Goal: Task Accomplishment & Management: Complete application form

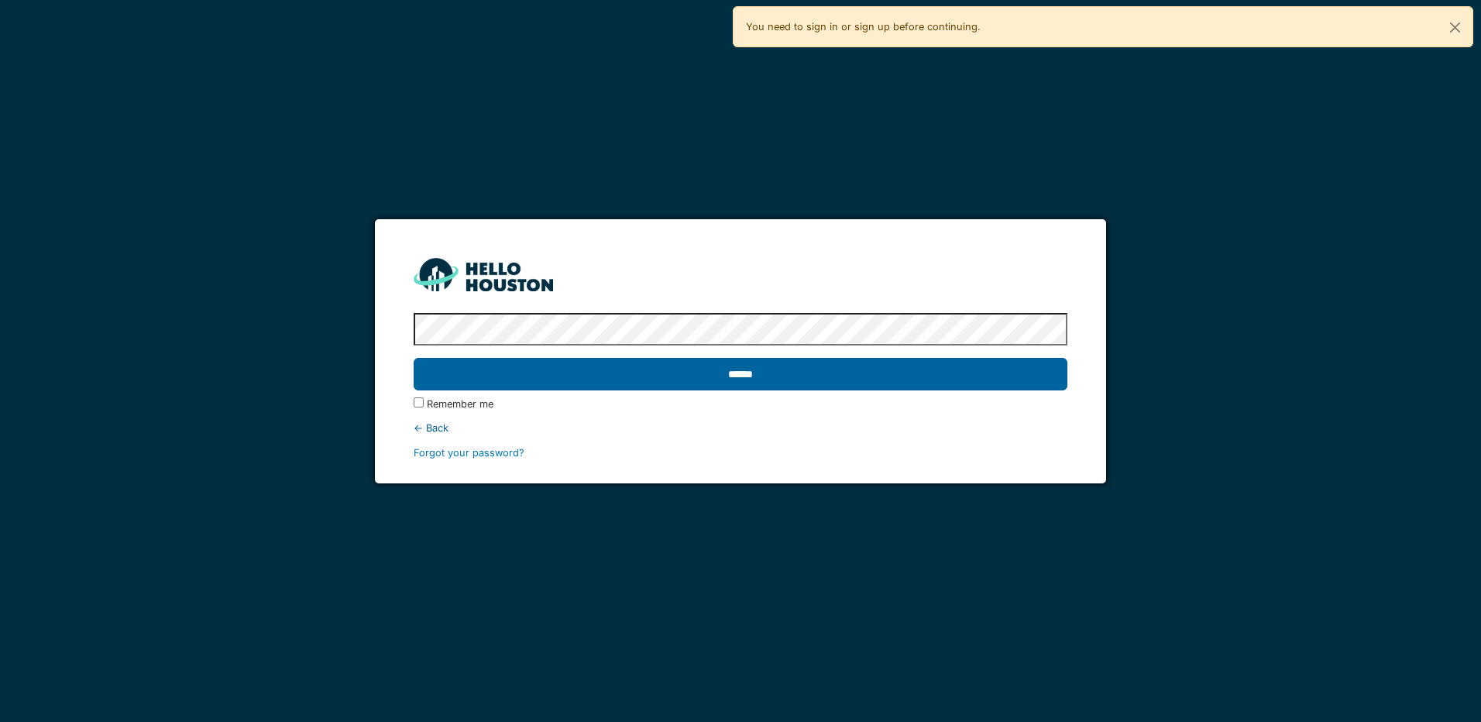
click at [857, 368] on input "******" at bounding box center [740, 374] width 653 height 33
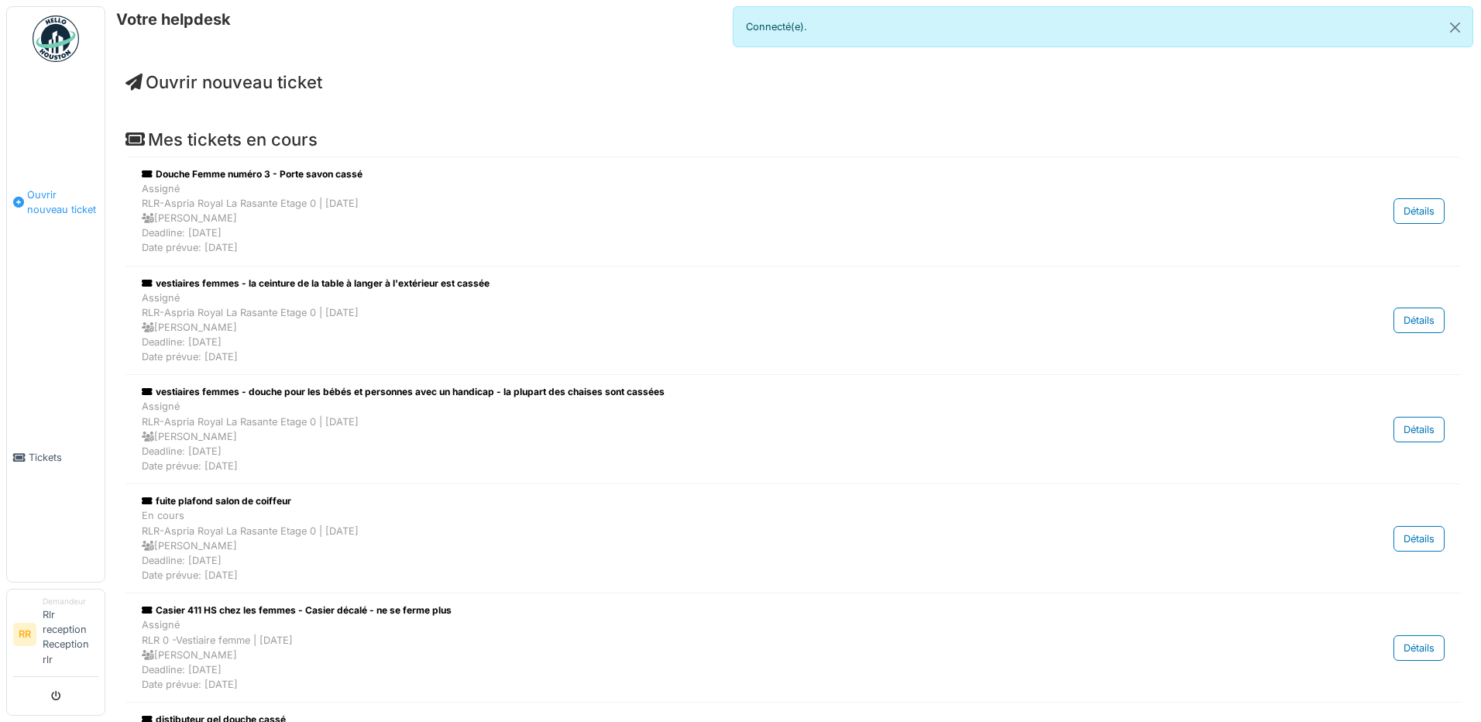
click at [49, 198] on span "Ouvrir nouveau ticket" at bounding box center [62, 201] width 71 height 29
click at [38, 202] on span "Ouvrir nouveau ticket" at bounding box center [62, 201] width 71 height 29
click at [67, 191] on span "Ouvrir nouveau ticket" at bounding box center [62, 201] width 71 height 29
click at [44, 194] on span "Ouvrir nouveau ticket" at bounding box center [62, 201] width 71 height 29
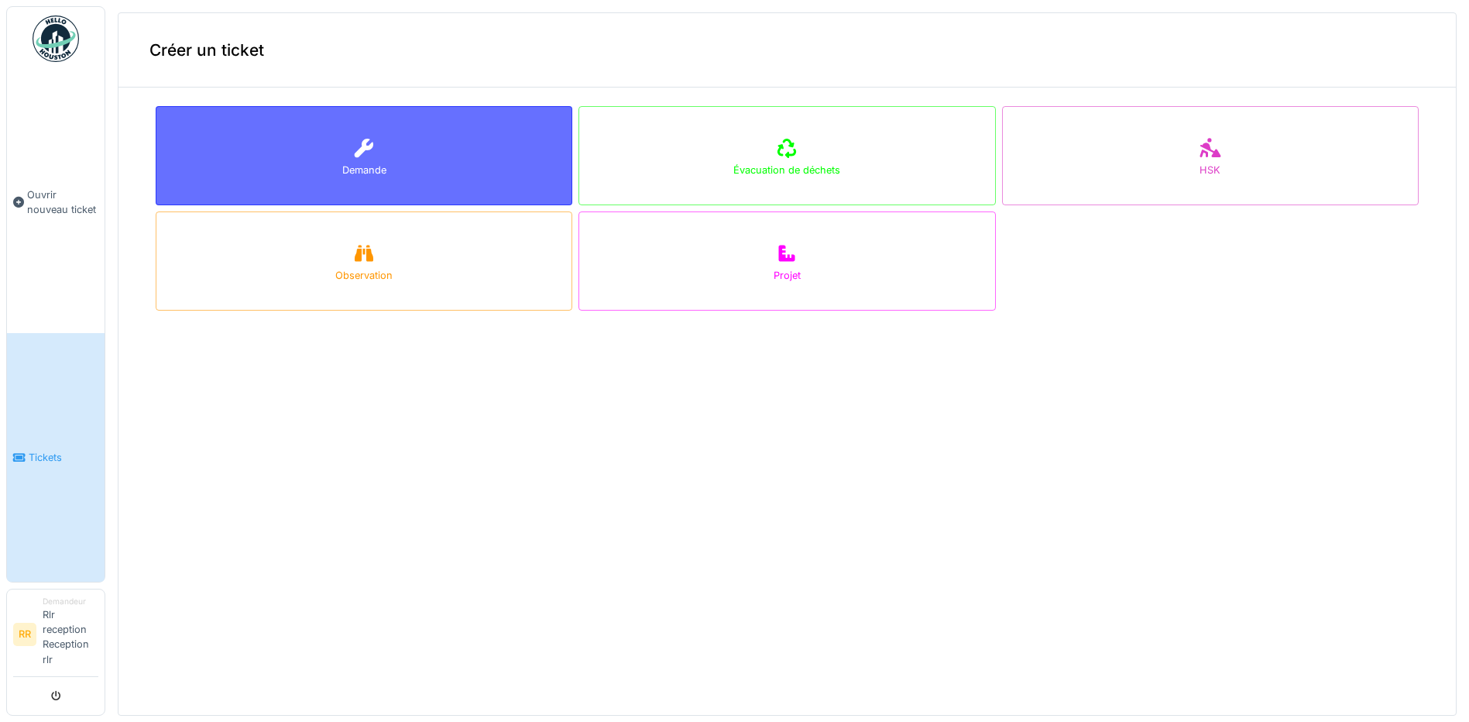
click at [345, 153] on div "Demande" at bounding box center [364, 155] width 417 height 99
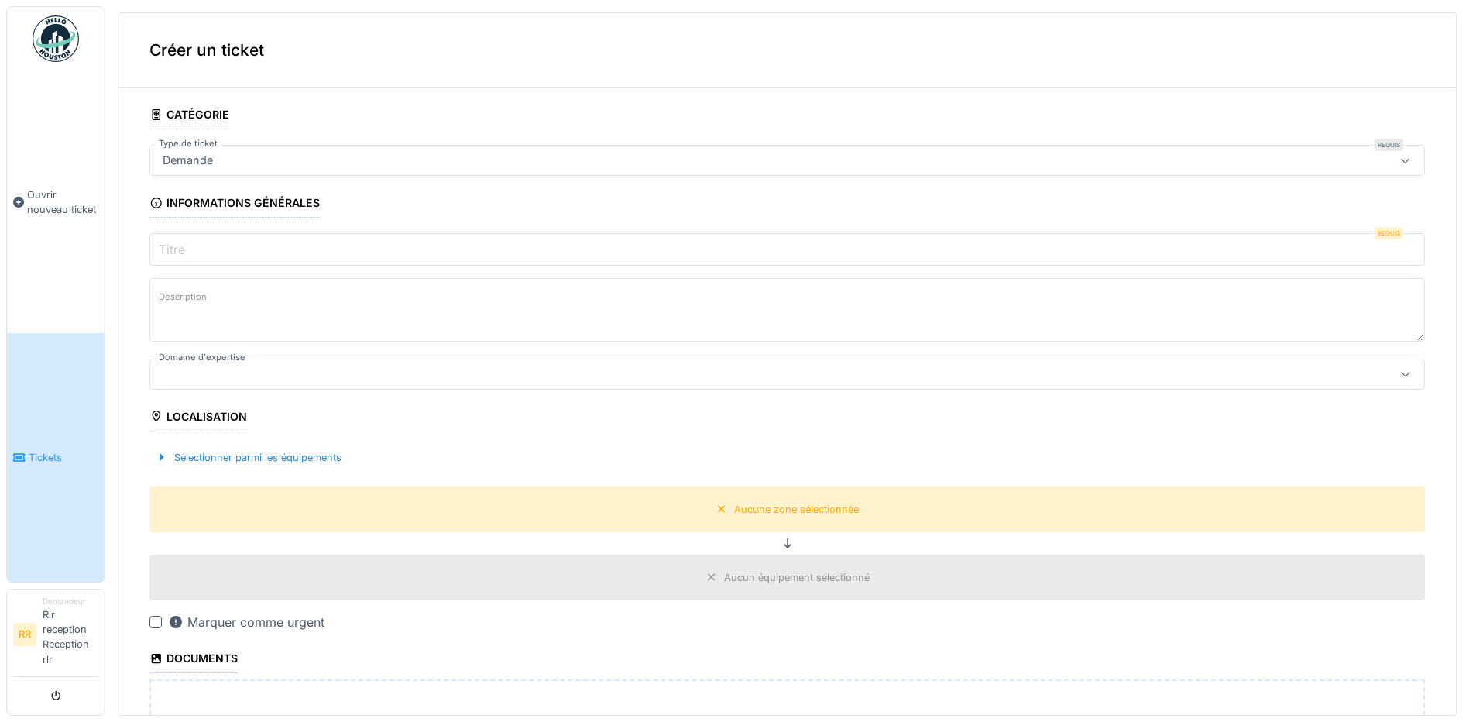
click at [380, 249] on input "Titre" at bounding box center [787, 249] width 1276 height 33
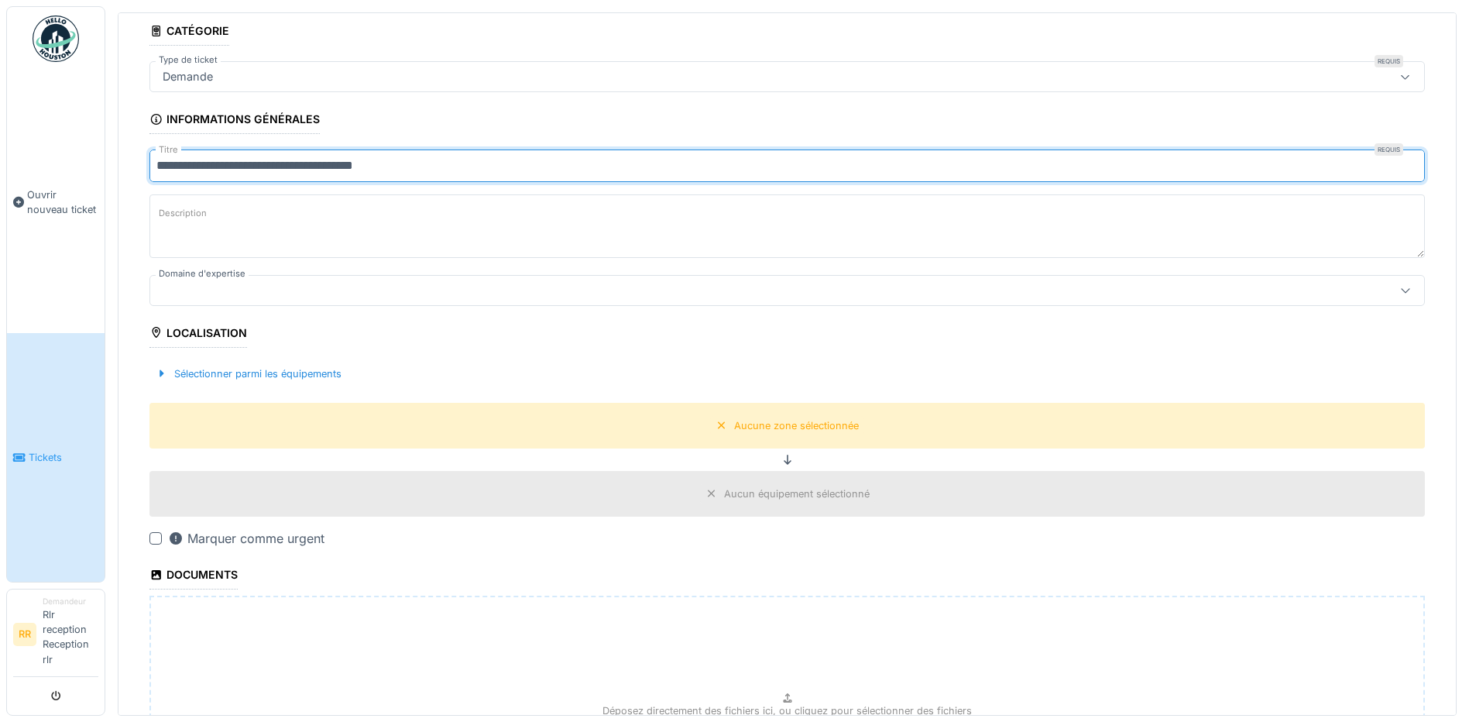
scroll to position [207, 0]
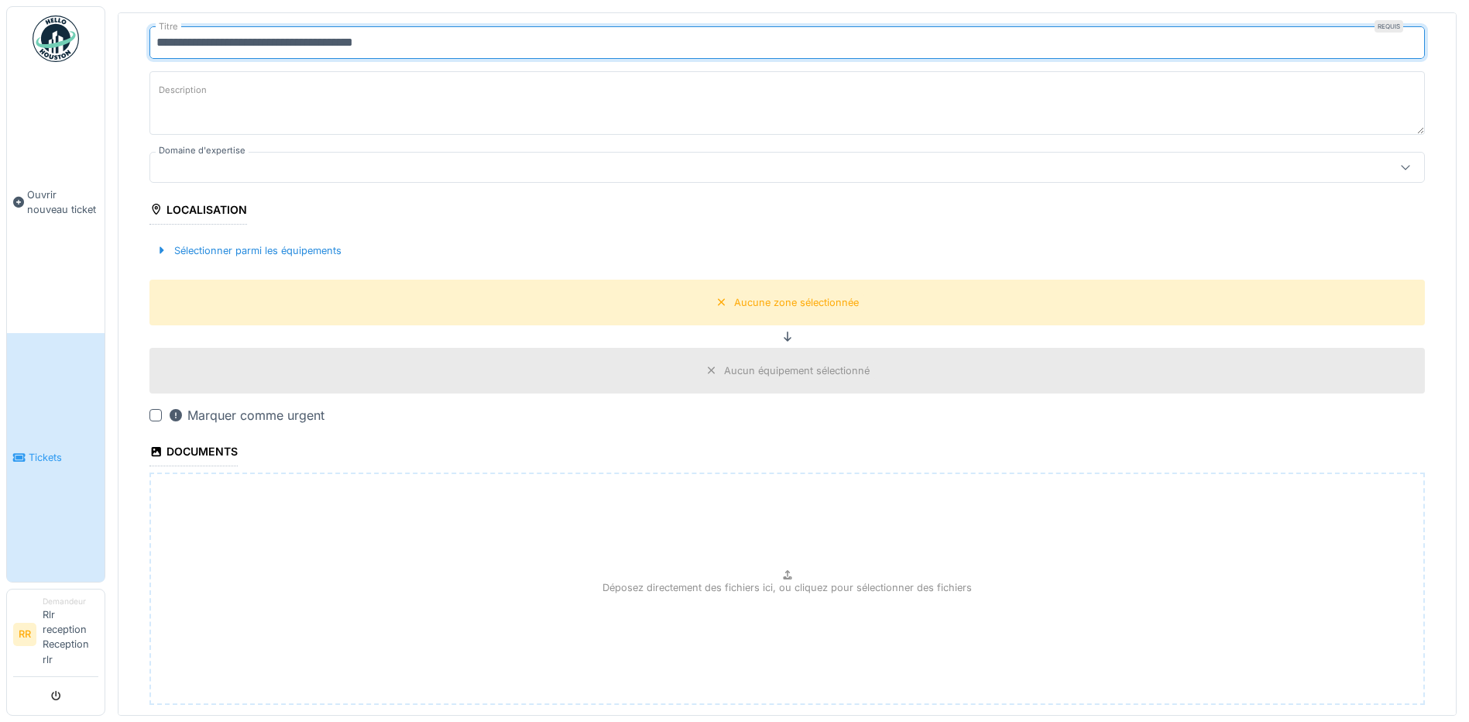
type input "**********"
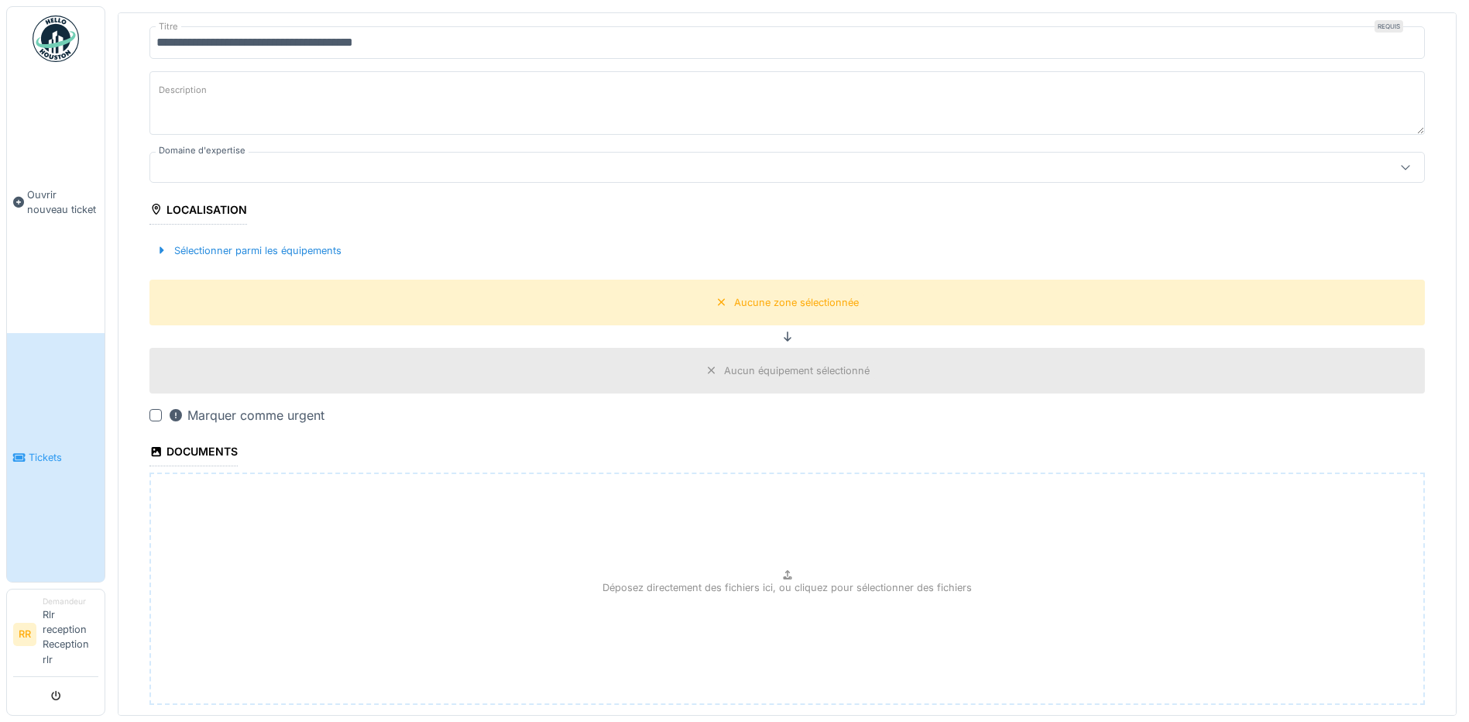
click at [156, 416] on div at bounding box center [155, 415] width 12 height 12
click at [156, 416] on icon at bounding box center [156, 415] width 6 height 6
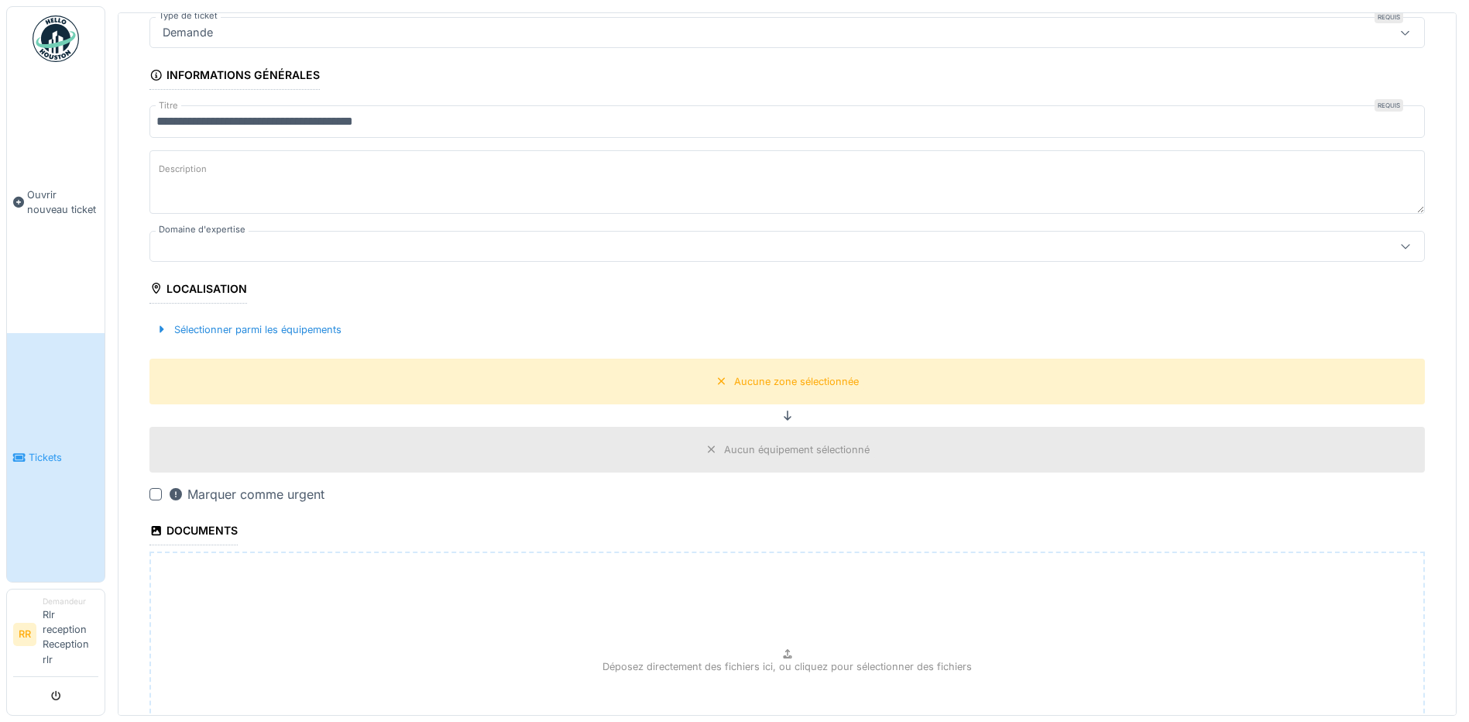
scroll to position [297, 0]
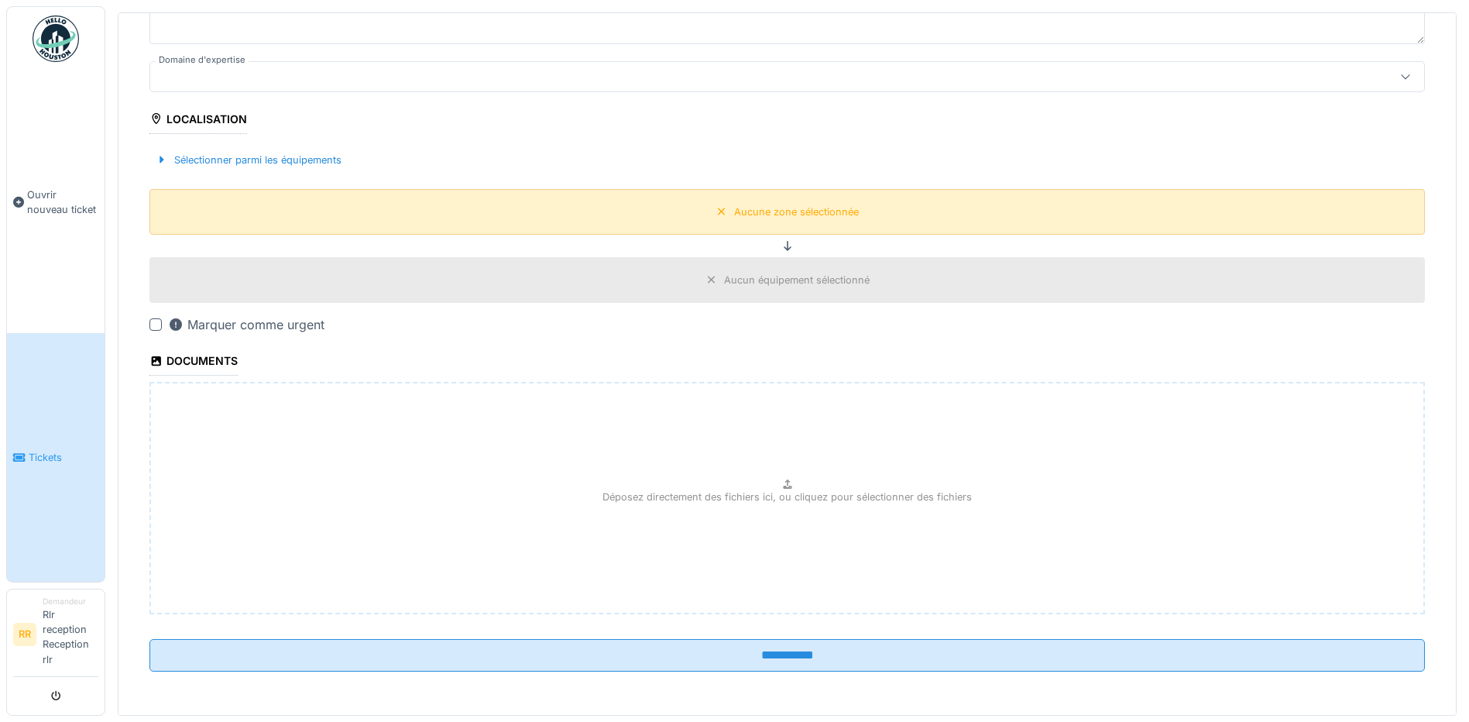
click at [751, 202] on div "Aucune zone sélectionnée" at bounding box center [787, 211] width 154 height 19
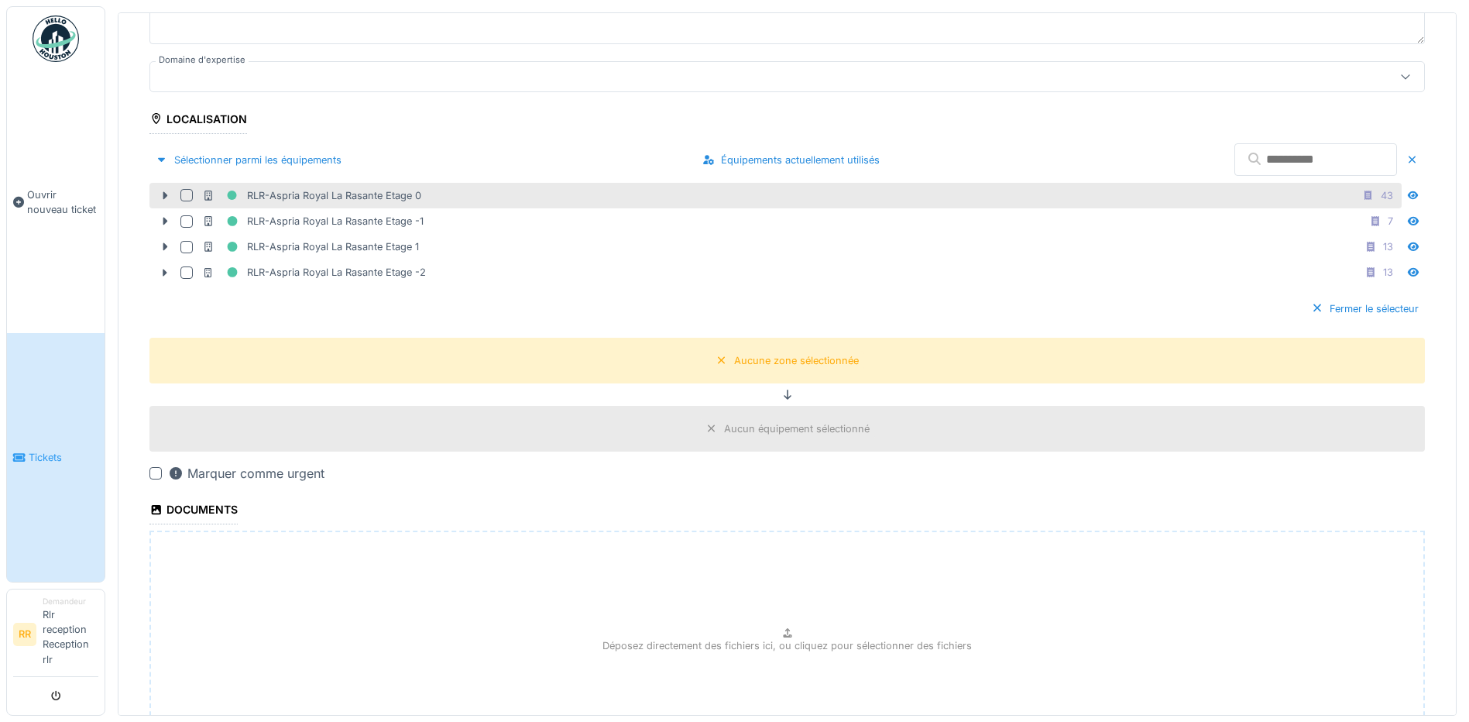
click at [439, 201] on div "RLR-Aspria Royal La Rasante Etage 0 43" at bounding box center [800, 195] width 1197 height 19
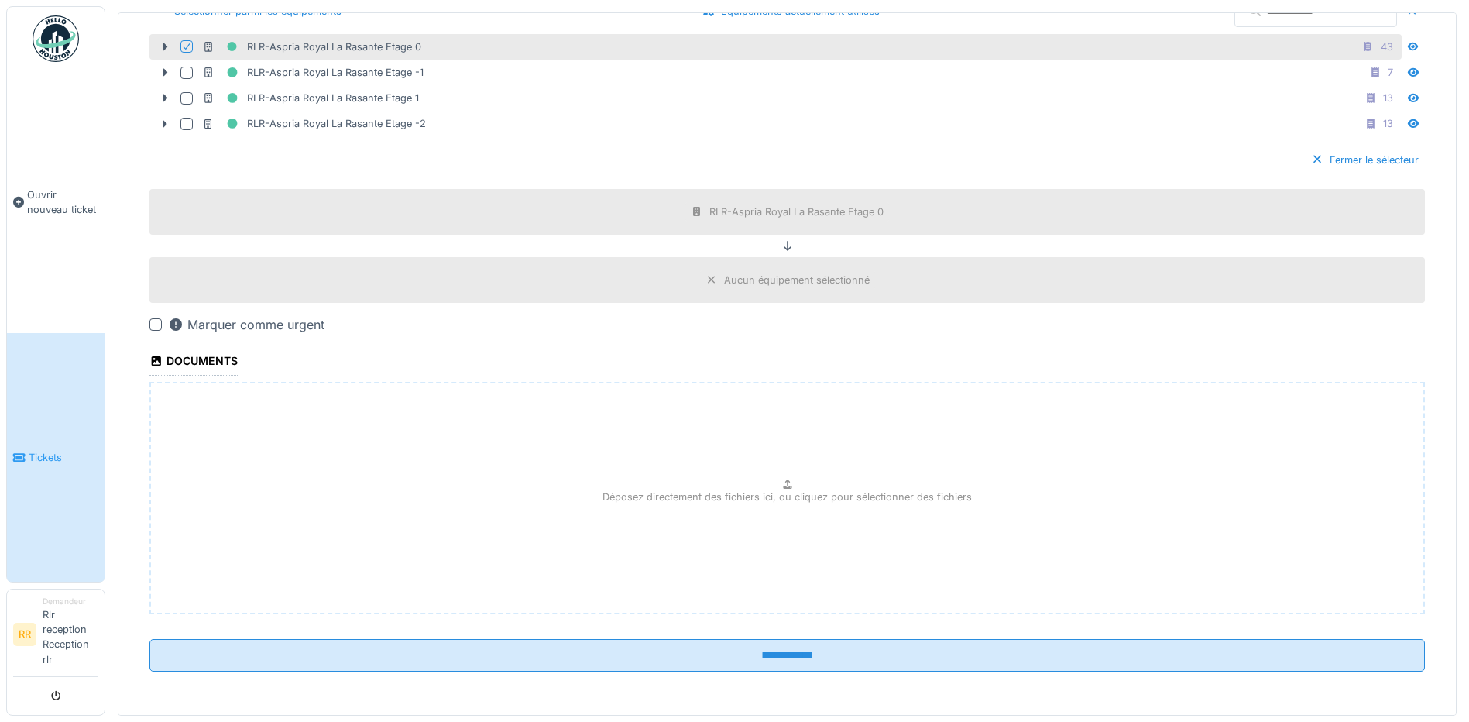
scroll to position [5, 0]
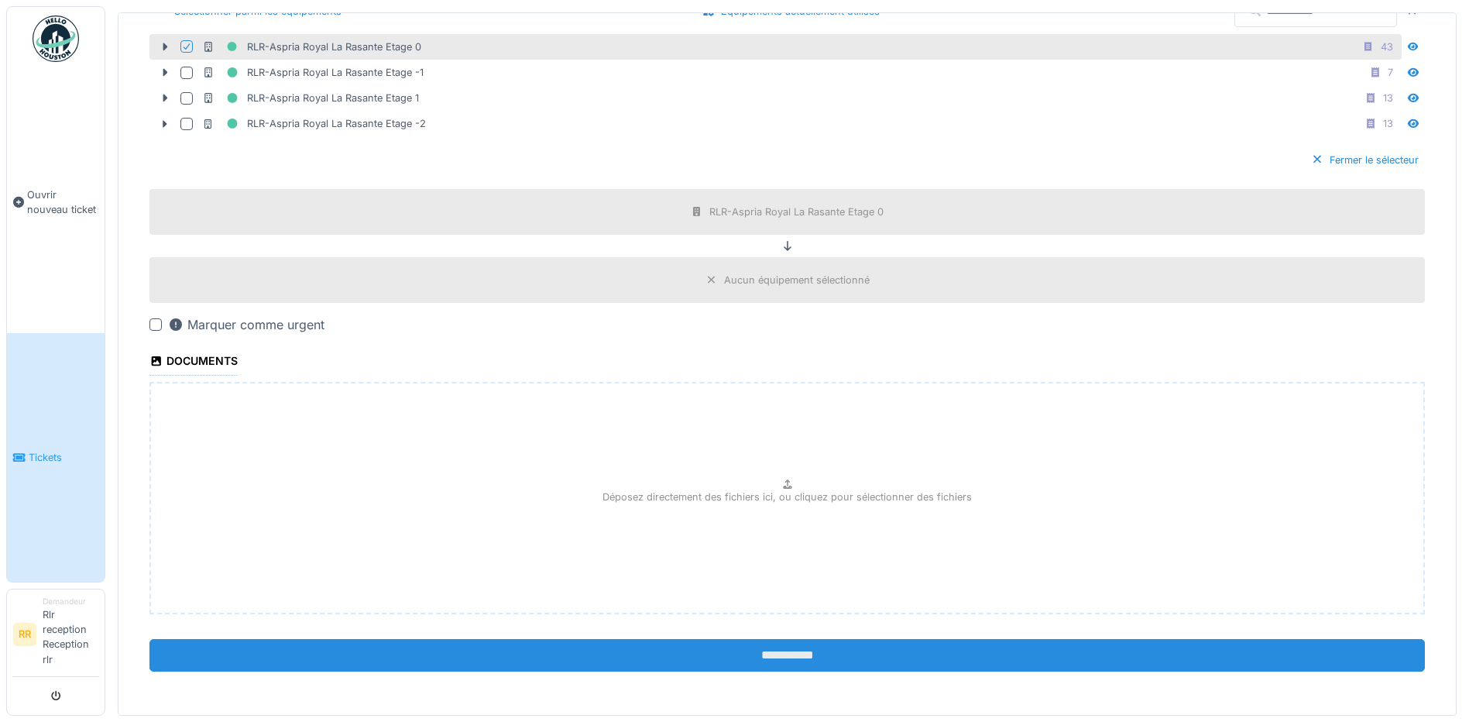
click at [778, 646] on input "**********" at bounding box center [787, 655] width 1276 height 33
